Goal: Task Accomplishment & Management: Manage account settings

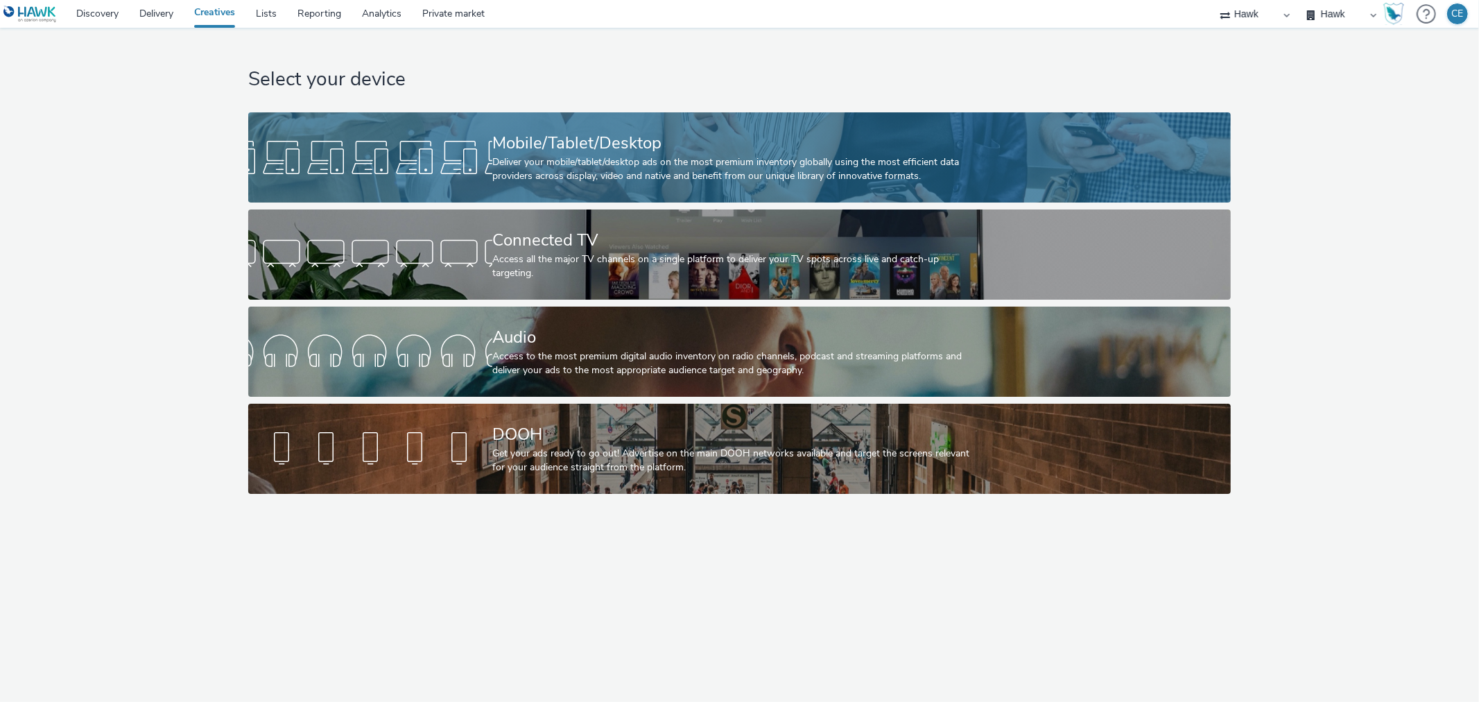
click at [460, 161] on div at bounding box center [370, 157] width 244 height 44
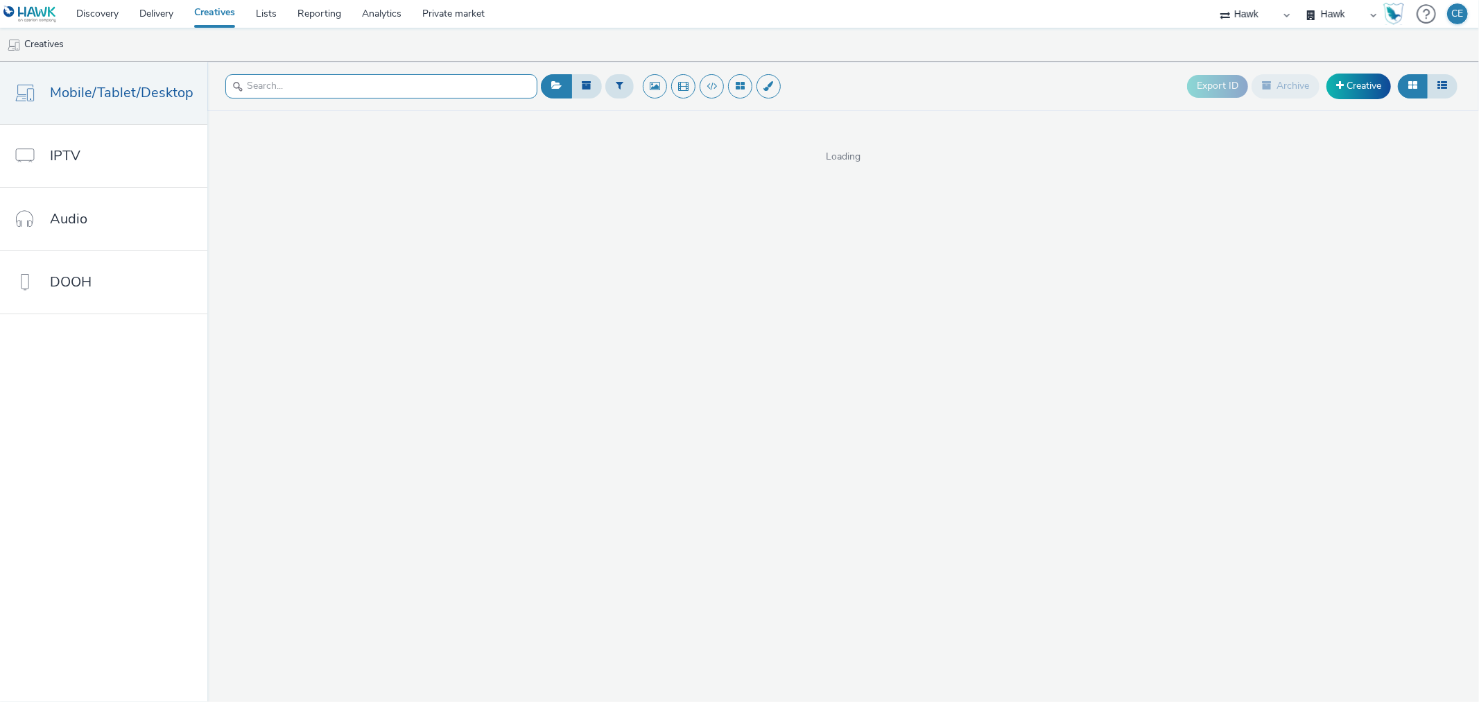
click at [313, 87] on input "text" at bounding box center [381, 86] width 312 height 24
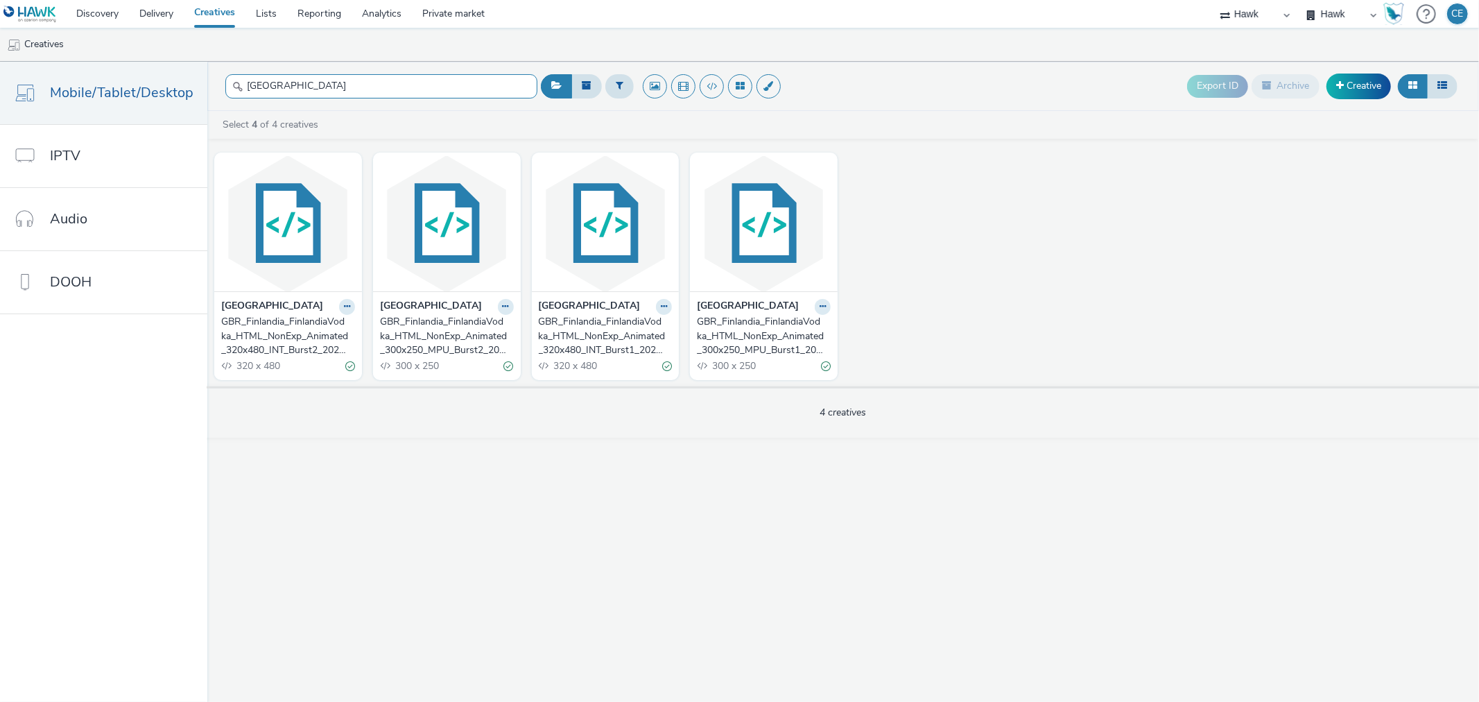
type input "[GEOGRAPHIC_DATA]"
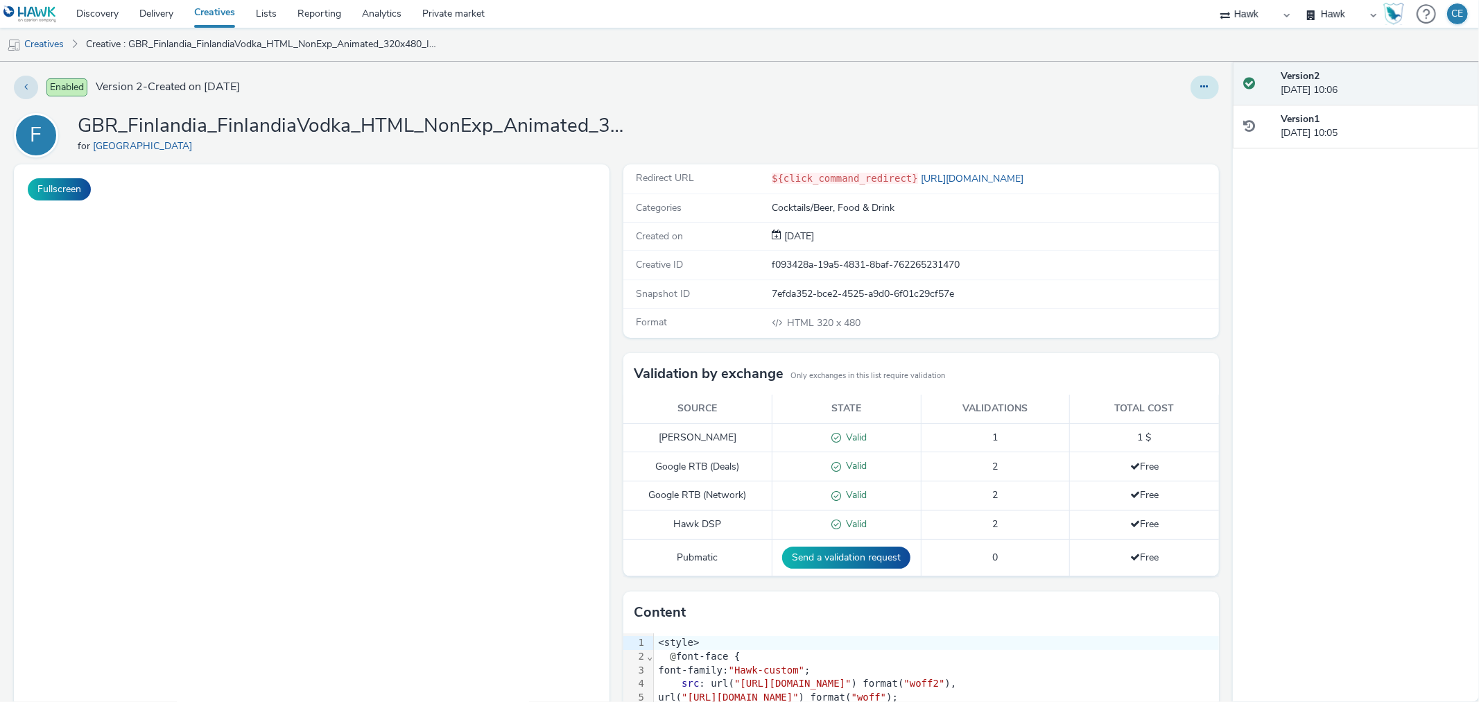
click at [1197, 82] on button at bounding box center [1205, 88] width 28 height 24
click at [1187, 150] on link "Duplicate" at bounding box center [1167, 143] width 104 height 28
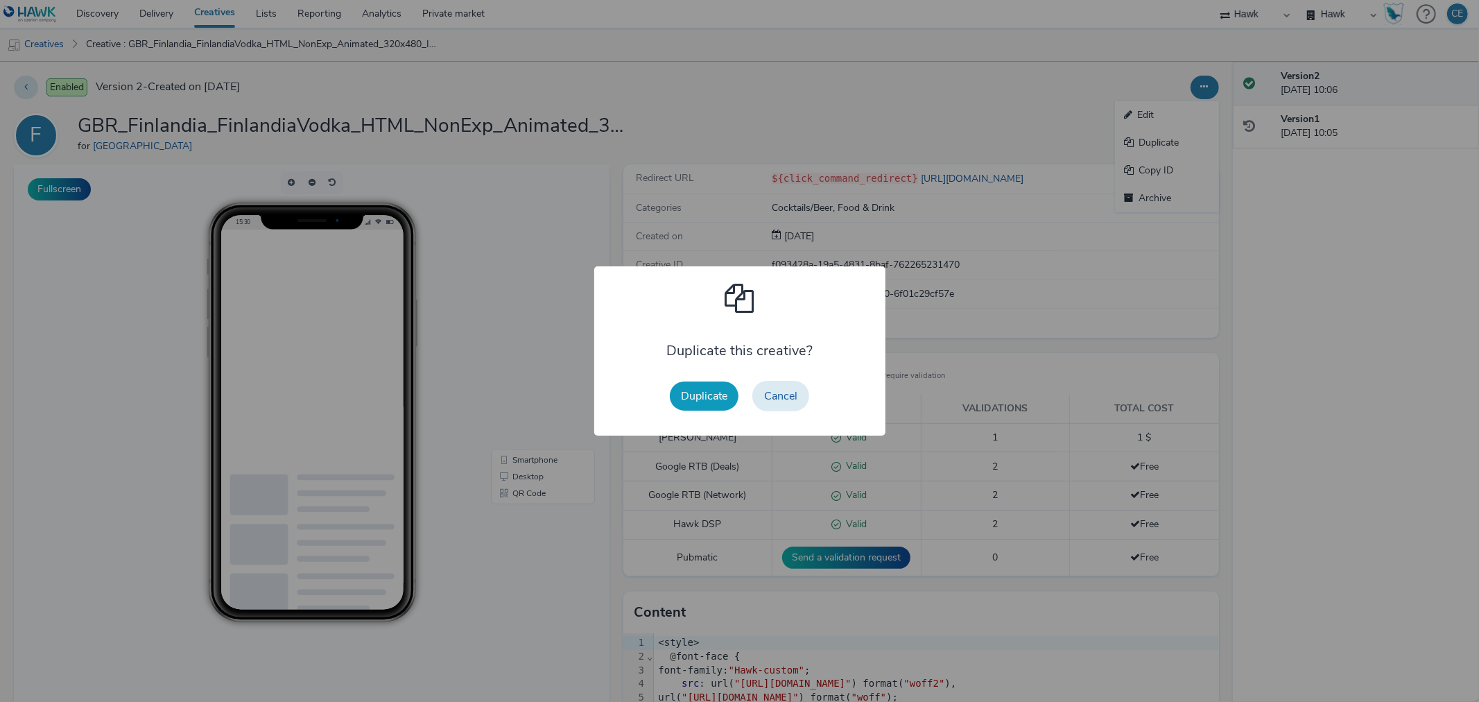
click at [715, 400] on button "Duplicate" at bounding box center [704, 395] width 69 height 29
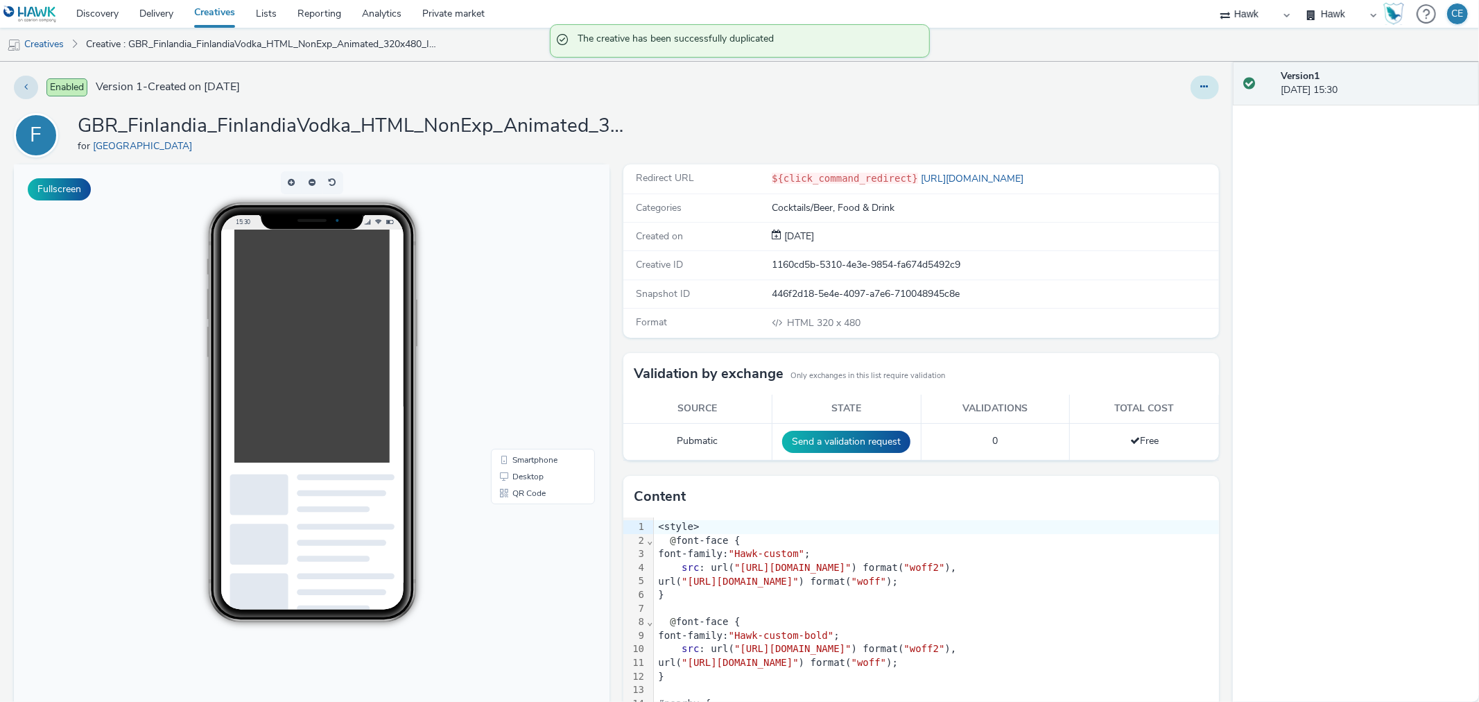
click at [1204, 84] on button at bounding box center [1205, 88] width 28 height 24
click at [1186, 109] on link "Edit" at bounding box center [1167, 115] width 104 height 28
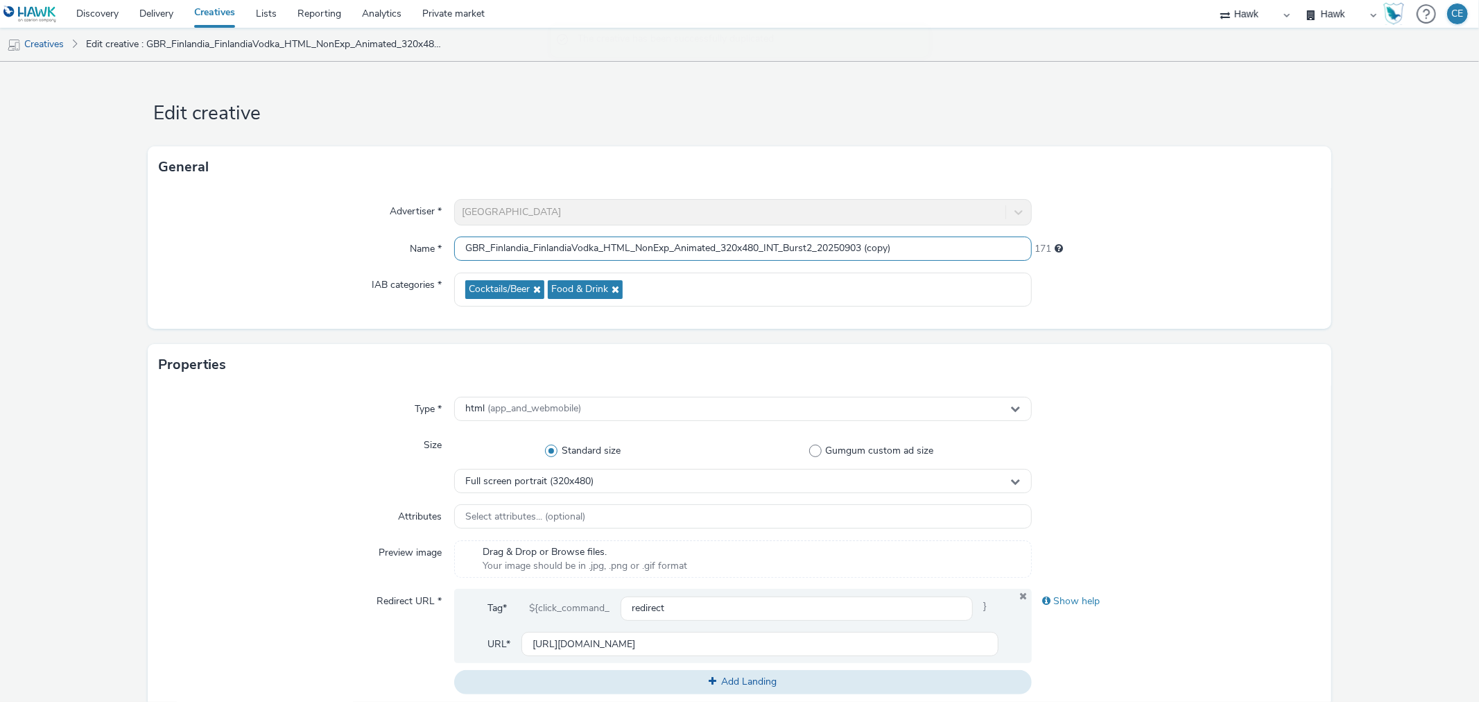
click at [816, 239] on input "GBR_Finlandia_FinlandiaVodka_HTML_NonExp_Animated_320x480_INT_Burst2_20250903 (…" at bounding box center [742, 248] width 577 height 24
click at [813, 247] on input "GBR_Finlandia_FinlandiaVodka_HTML_NonExp_Animated_320x480_INT_Burst2_20250903 (…" at bounding box center [742, 248] width 577 height 24
drag, startPoint x: 842, startPoint y: 252, endPoint x: 926, endPoint y: 252, distance: 83.9
click at [925, 251] on input "GBR_Finlandia_FinlandiaVodka_HTML_NonExp_Animated_320x480_INT_Burst3_20250903 (…" at bounding box center [742, 248] width 577 height 24
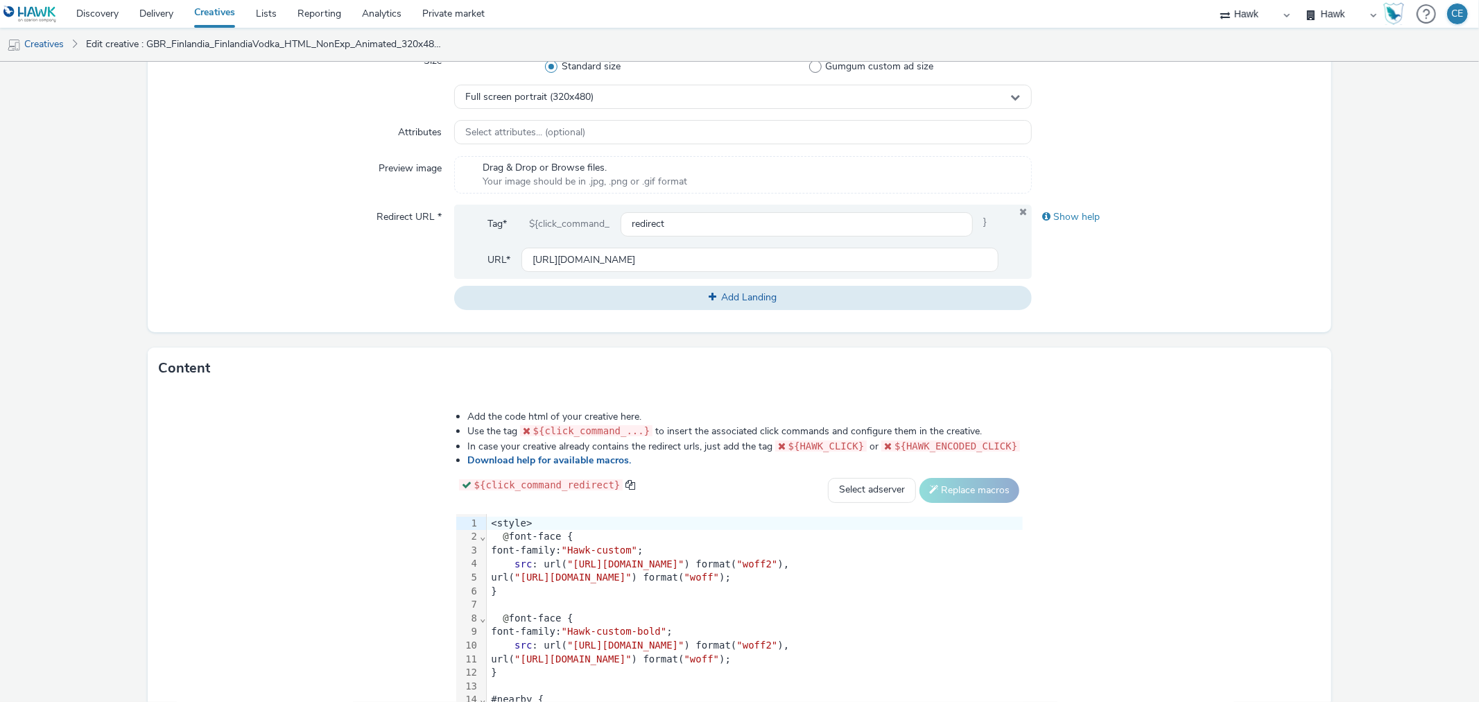
scroll to position [496, 0]
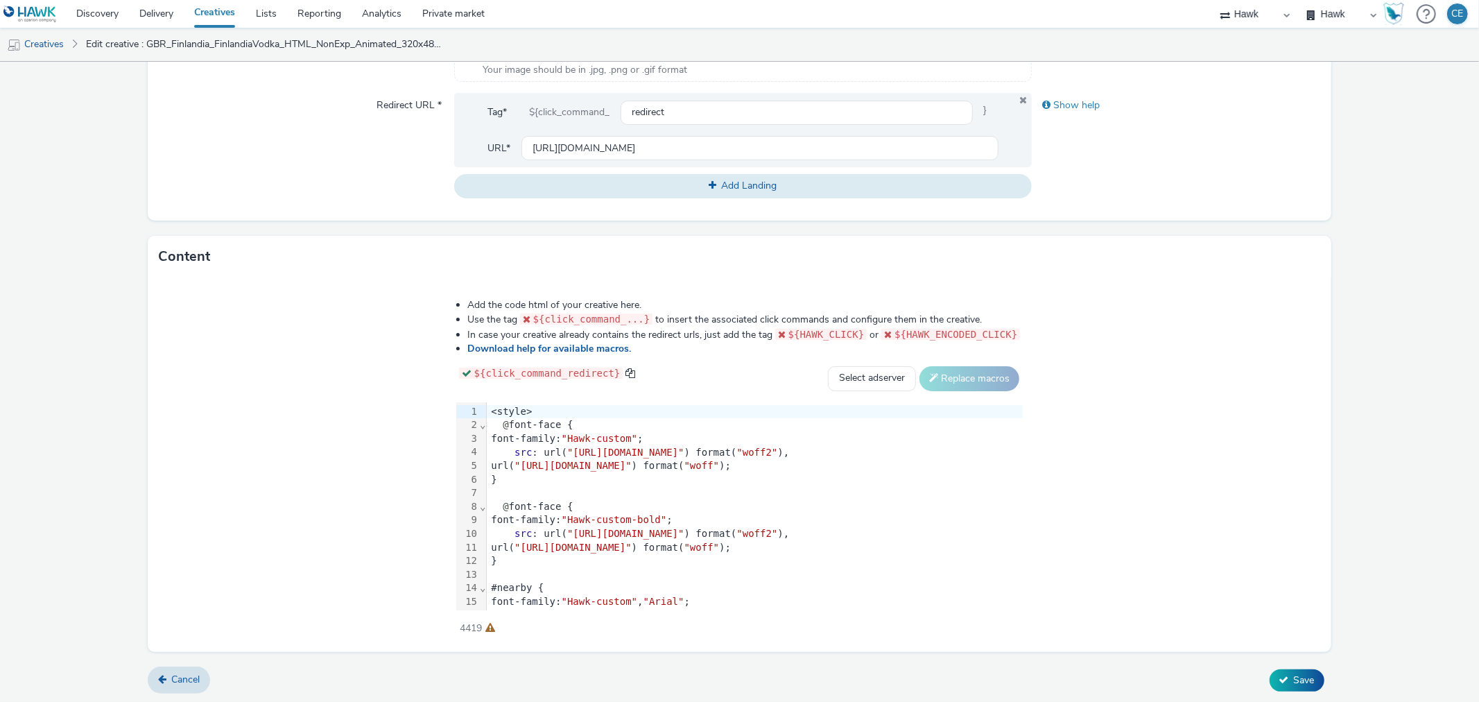
type input "GBR_Finlandia_FinlandiaVodka_HTML_NonExp_Animated_320x480_INT_Burst3_20251014"
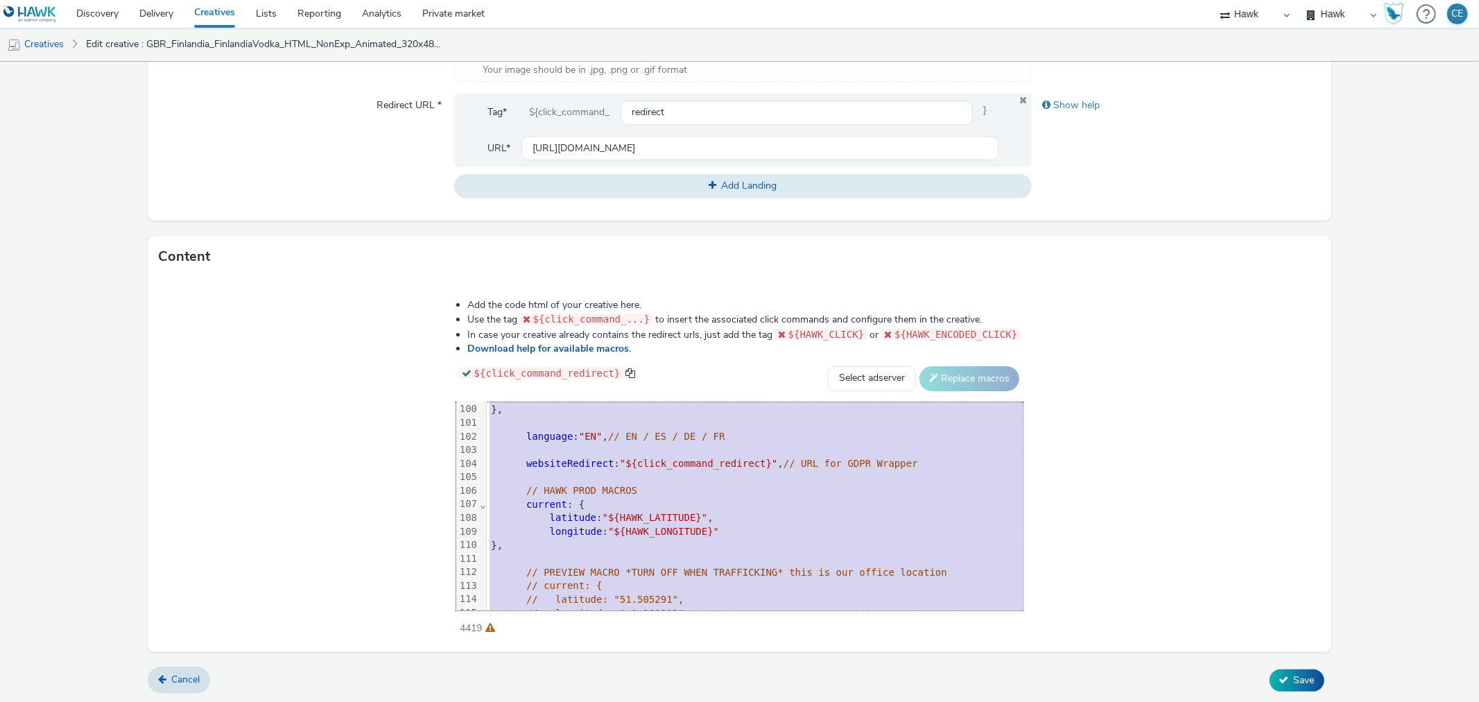
scroll to position [1508, 0]
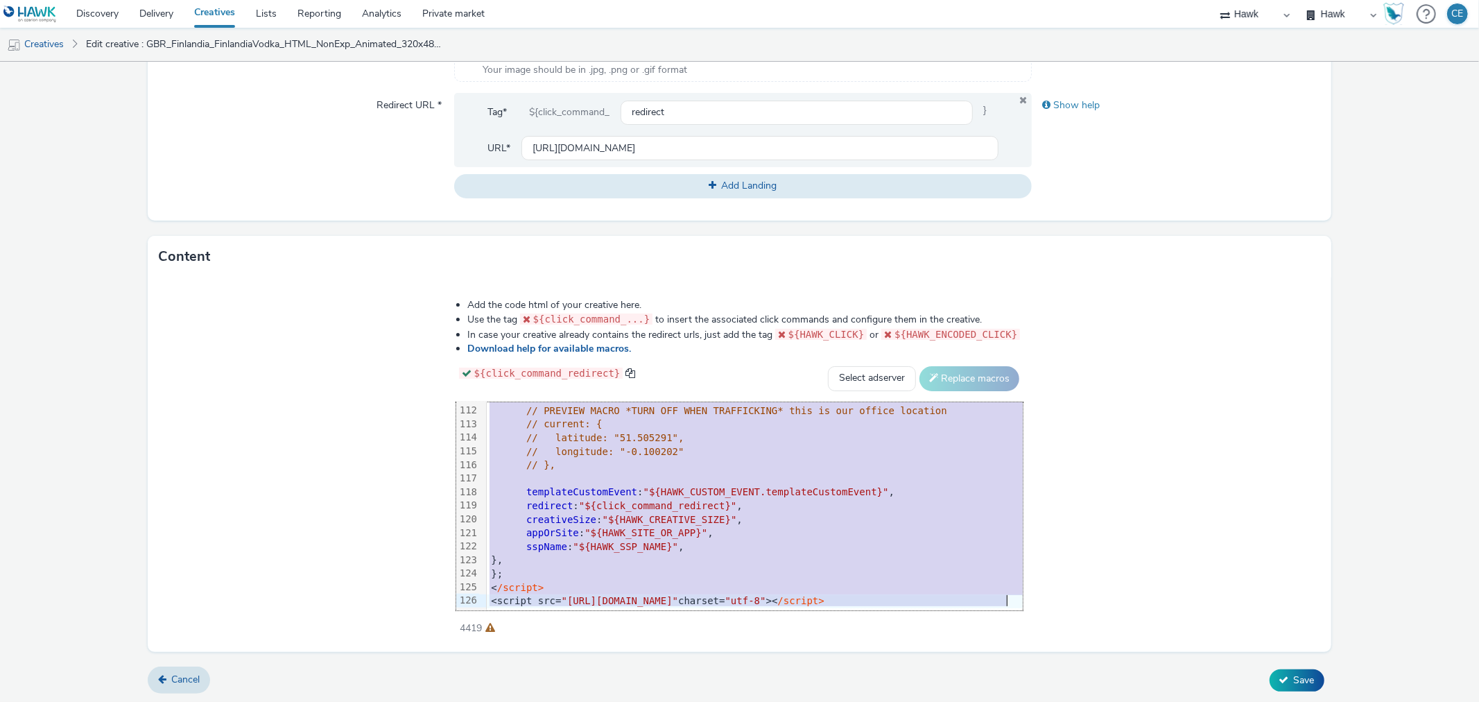
drag, startPoint x: 338, startPoint y: 404, endPoint x: 975, endPoint y: 684, distance: 696.1
click at [949, 693] on form "Edit creative General Advertiser * Finlandia Name * GBR_Finlandia_FinlandiaVodk…" at bounding box center [739, 135] width 1479 height 1138
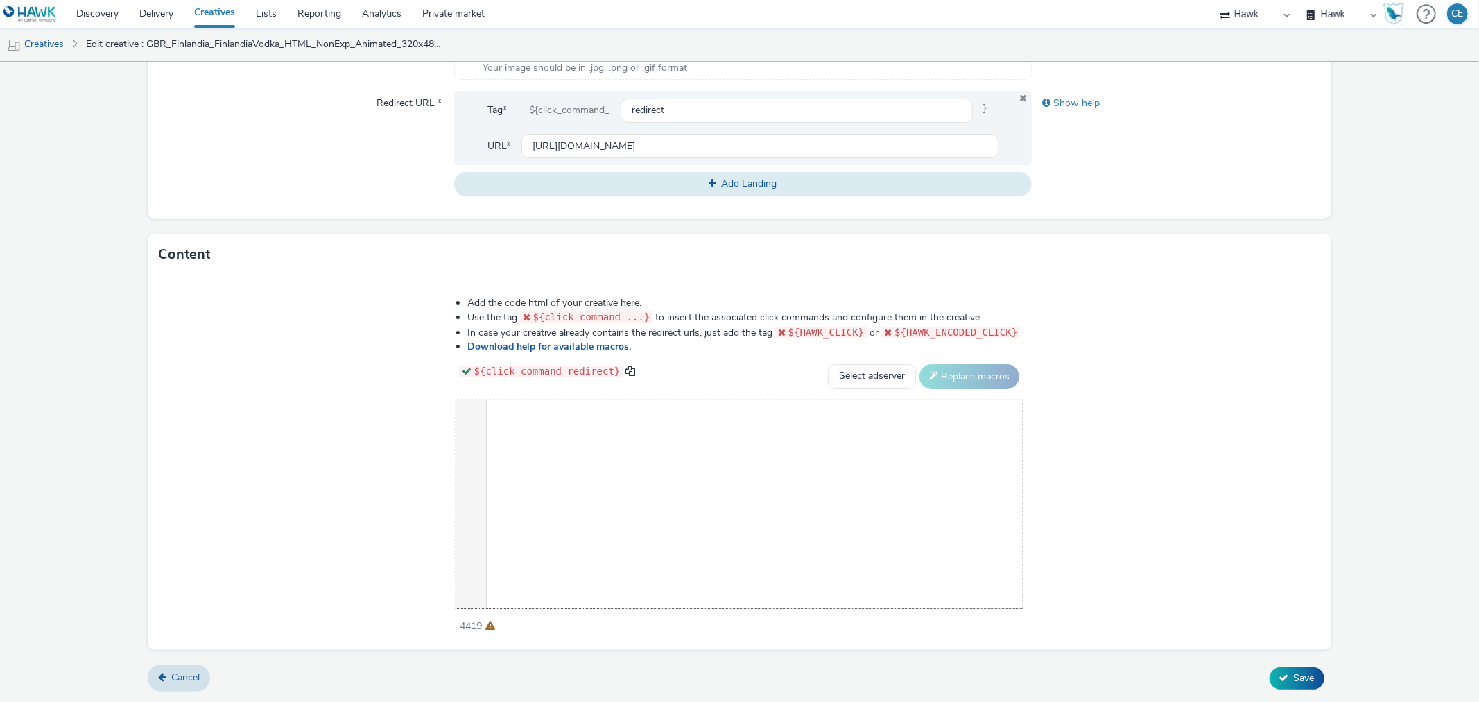
scroll to position [1507, 0]
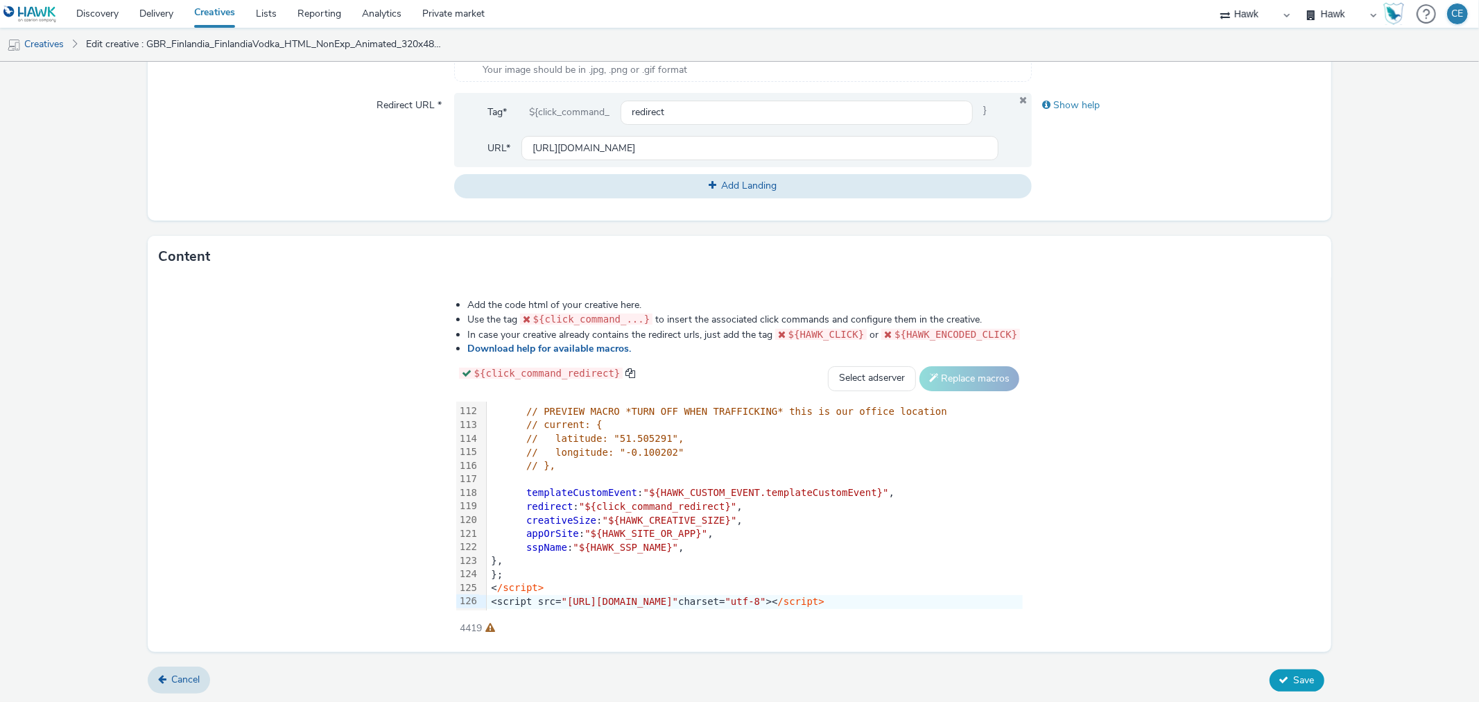
click at [1270, 681] on button "Save" at bounding box center [1297, 680] width 55 height 22
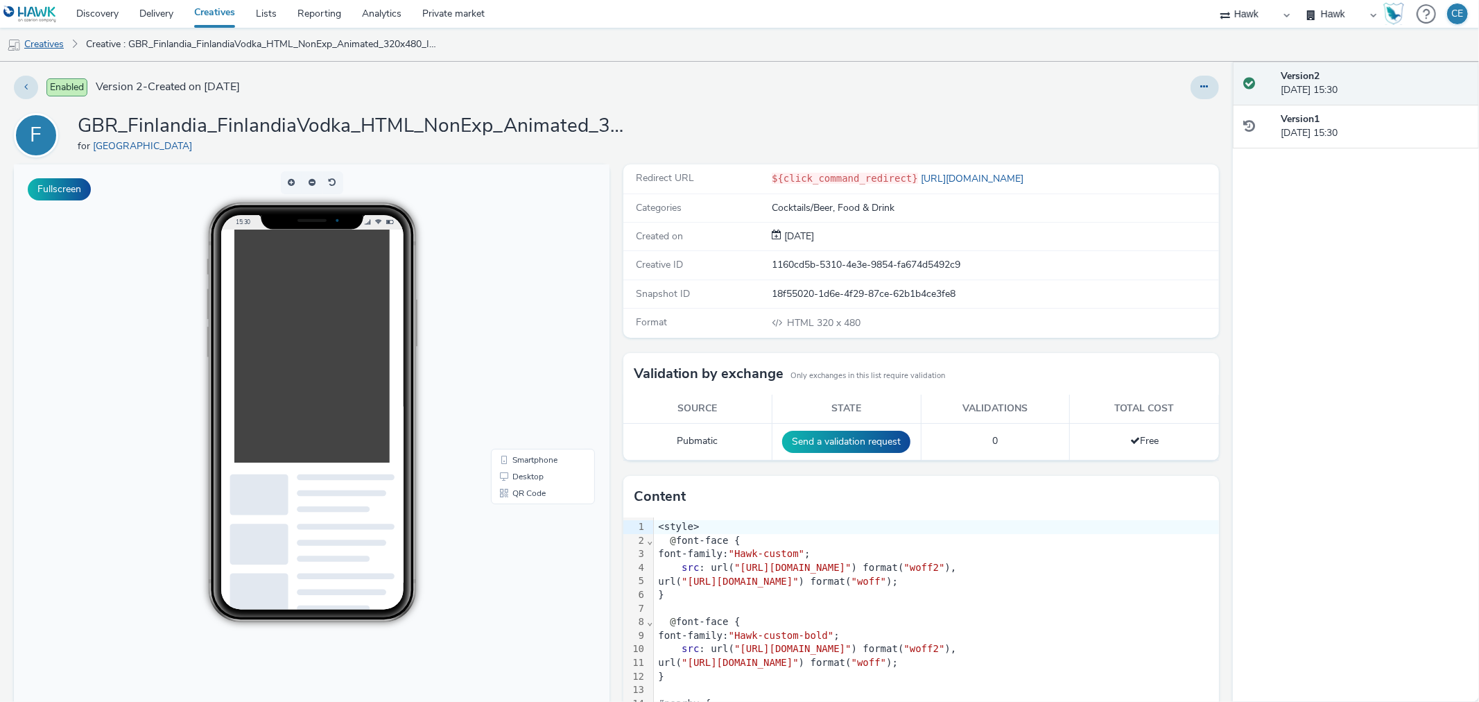
click at [36, 53] on link "Creatives" at bounding box center [35, 44] width 71 height 33
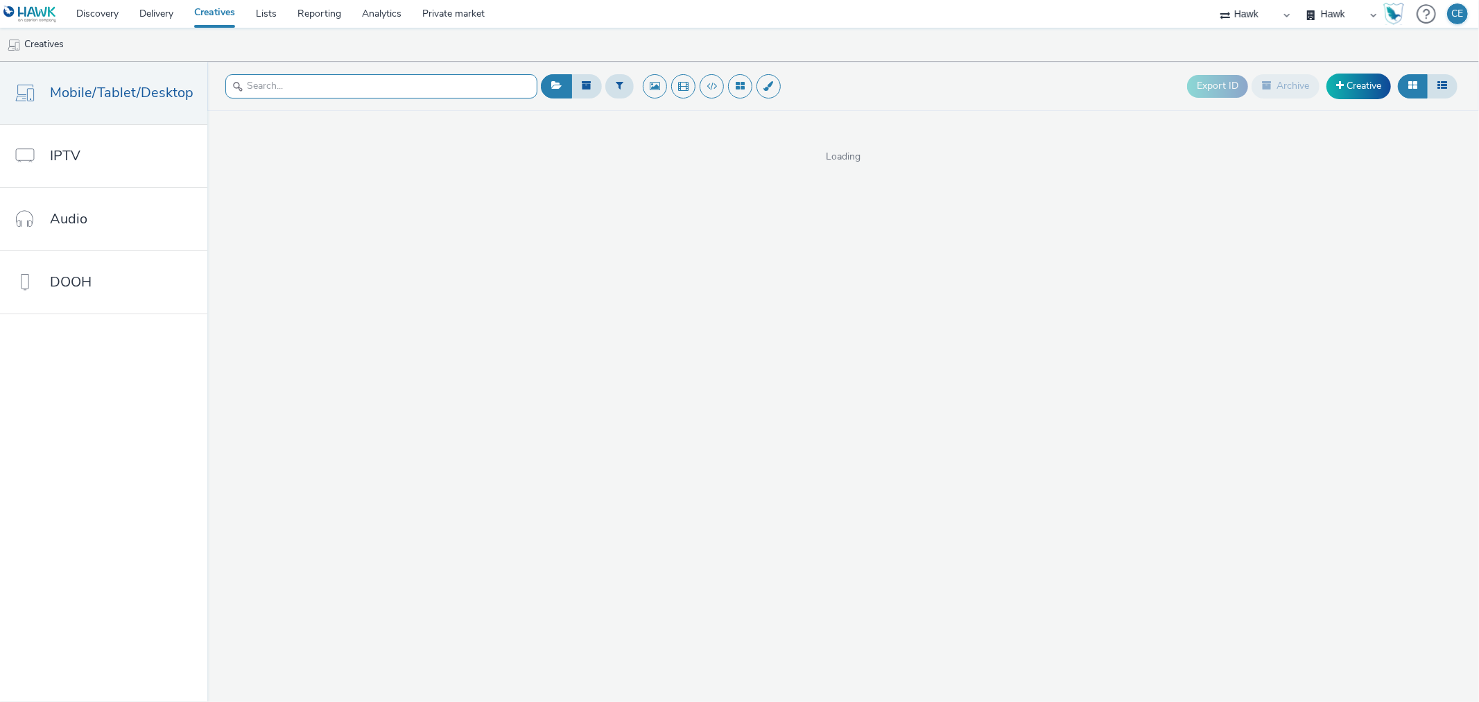
click at [293, 95] on input "text" at bounding box center [381, 86] width 312 height 24
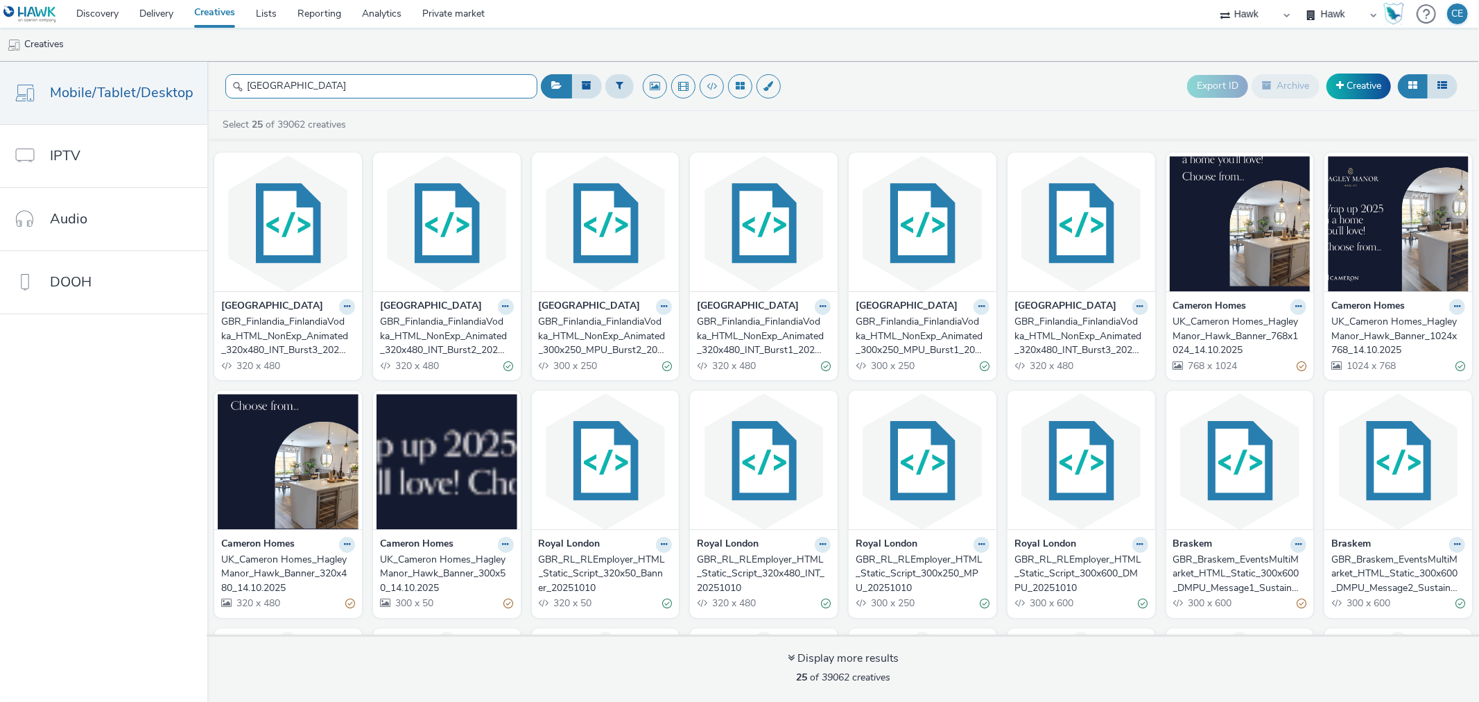
type input "[GEOGRAPHIC_DATA]"
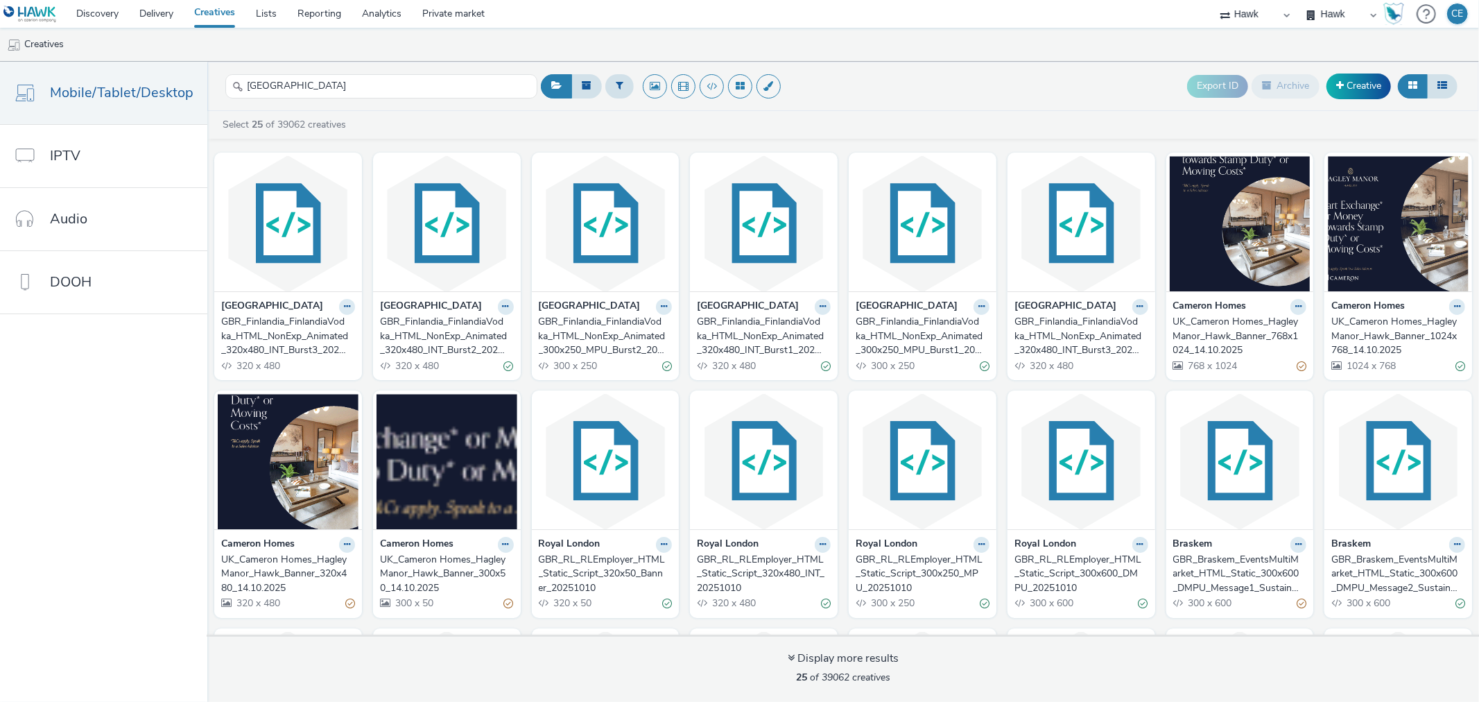
click at [474, 338] on div "GBR_Finlandia_FinlandiaVodka_HTML_NonExp_Animated_320x480_INT_Burst2_20250903" at bounding box center [444, 336] width 128 height 42
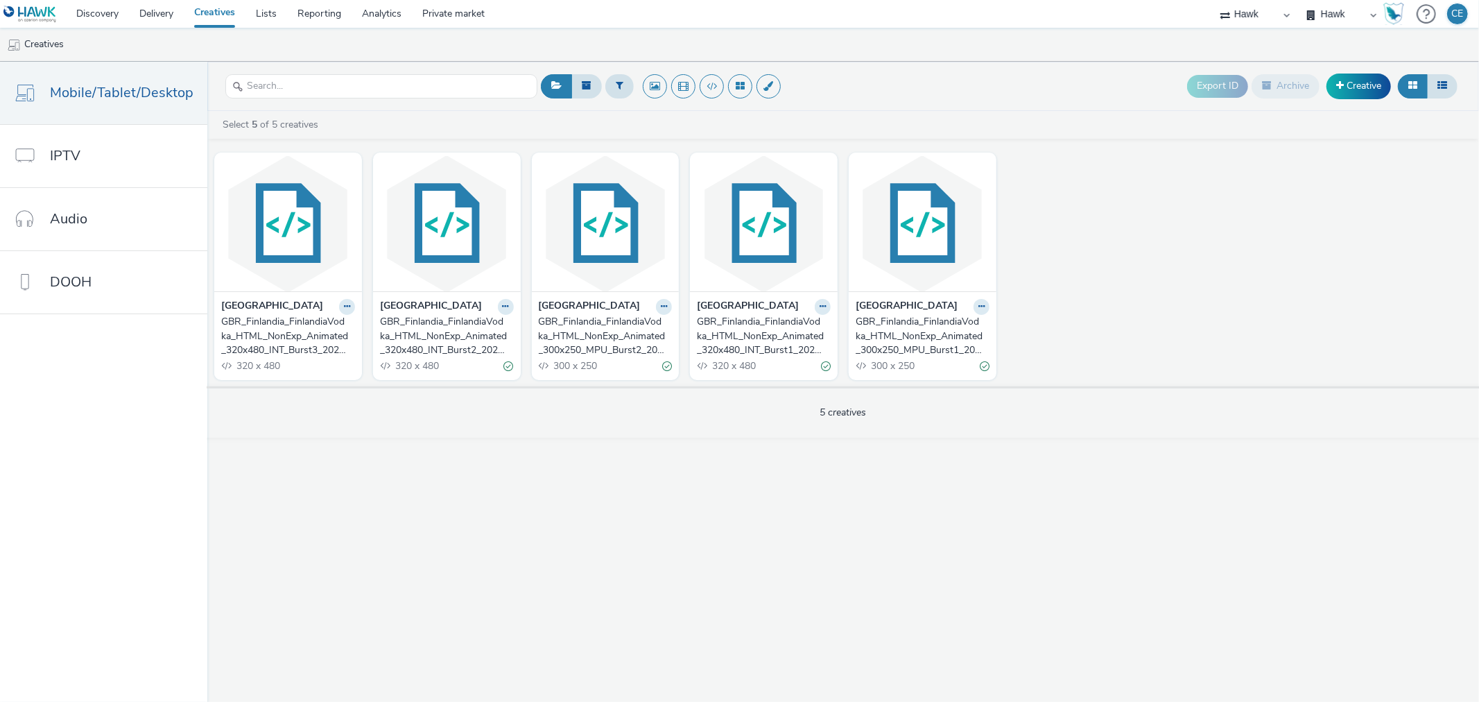
click at [736, 343] on div "GBR_Finlandia_FinlandiaVodka_HTML_NonExp_Animated_320x480_INT_Burst1_20250702" at bounding box center [761, 336] width 128 height 42
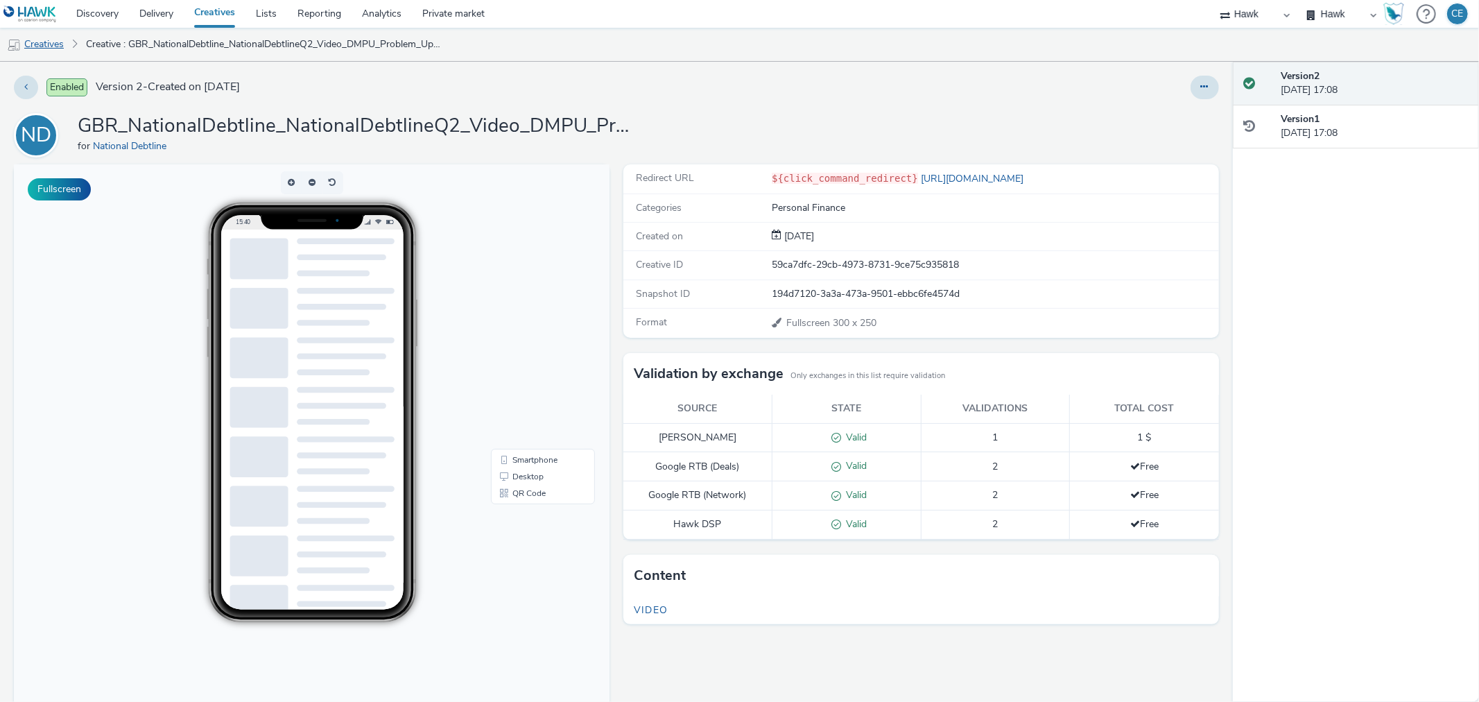
click at [56, 51] on link "Creatives" at bounding box center [35, 44] width 71 height 33
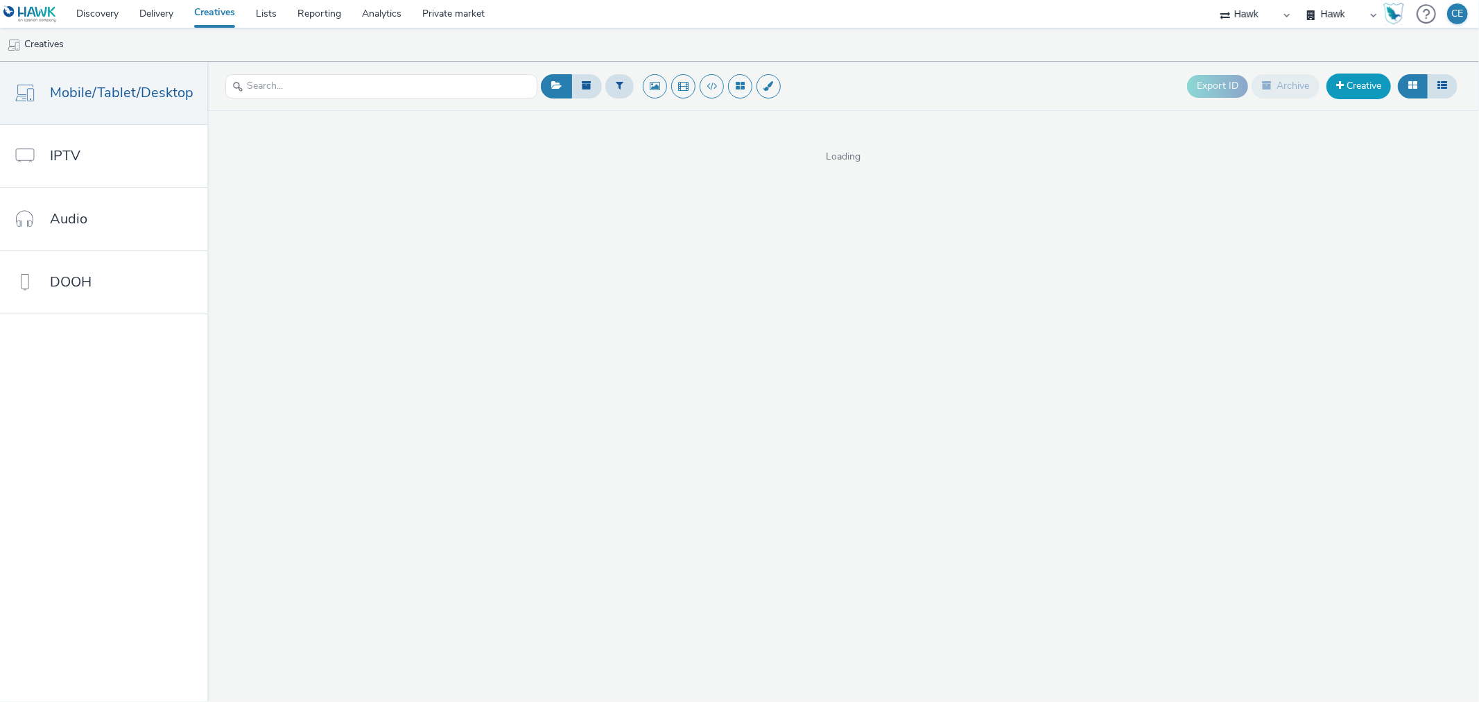
click at [1380, 87] on link "Creative" at bounding box center [1358, 85] width 64 height 25
